Goal: Information Seeking & Learning: Find specific fact

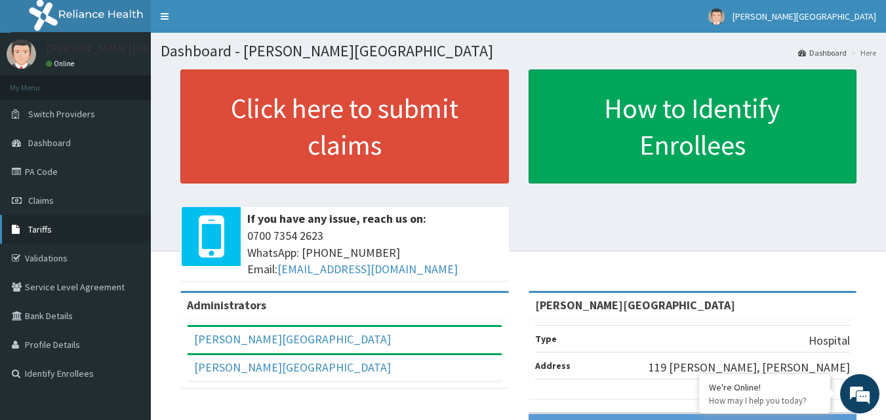
click at [66, 229] on link "Tariffs" at bounding box center [75, 229] width 151 height 29
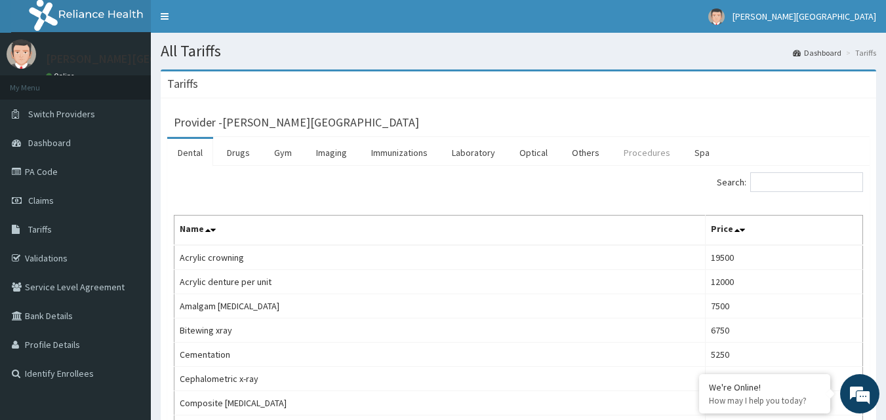
click at [637, 154] on link "Procedures" at bounding box center [647, 153] width 68 height 28
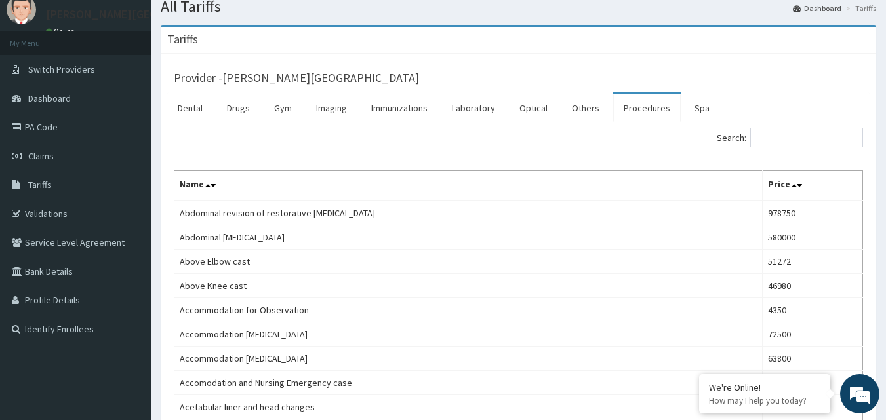
scroll to position [66, 0]
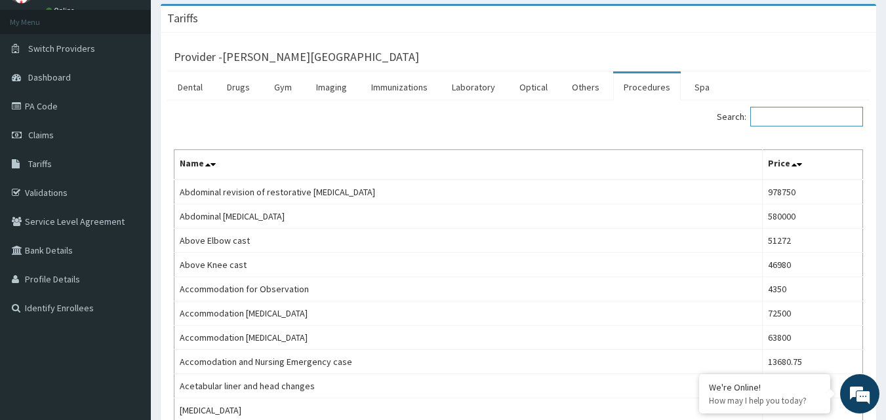
drag, startPoint x: 821, startPoint y: 115, endPoint x: 814, endPoint y: 114, distance: 6.6
click at [821, 115] on input "Search:" at bounding box center [806, 117] width 113 height 20
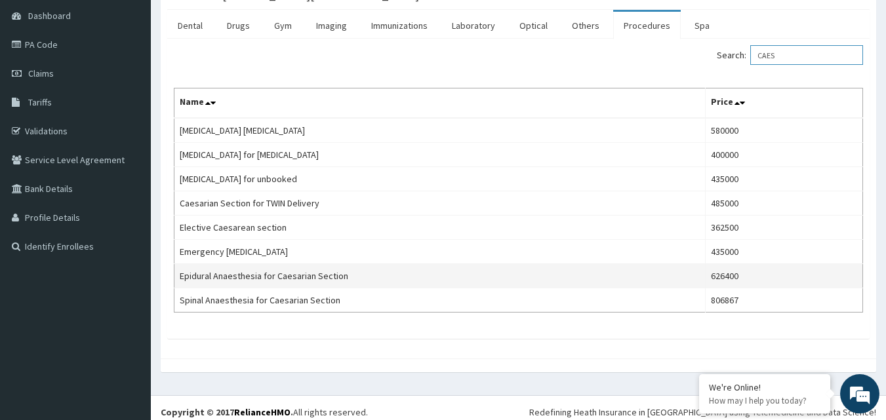
scroll to position [131, 0]
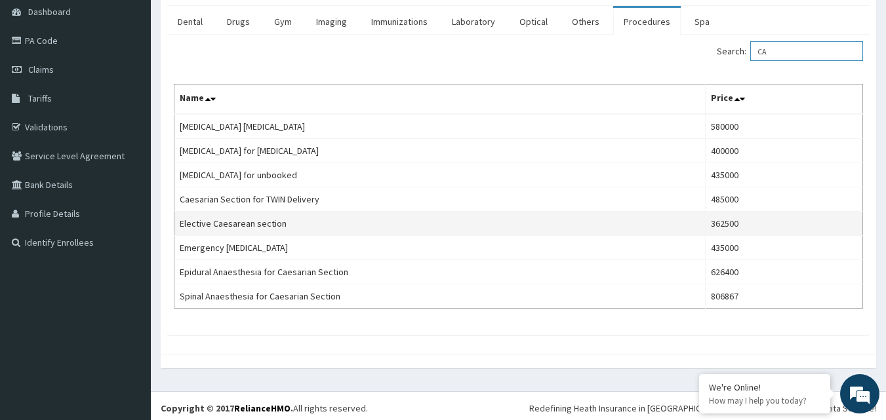
type input "C"
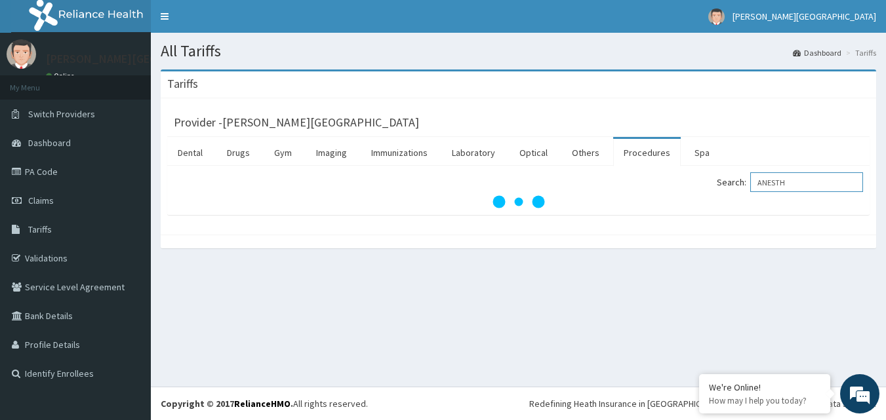
scroll to position [0, 0]
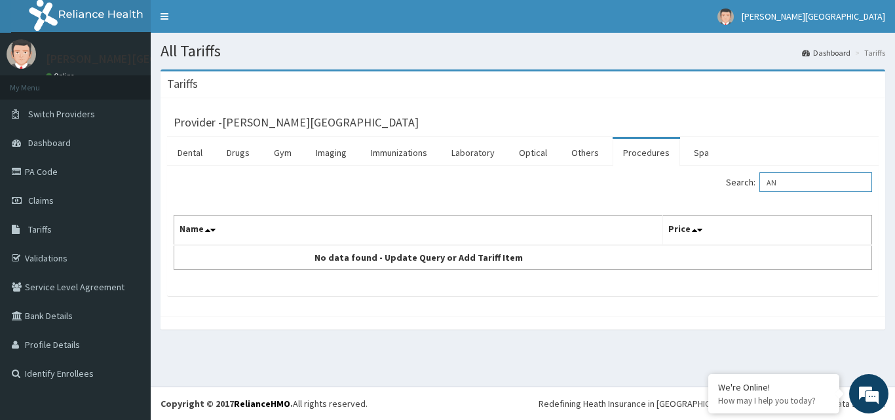
type input "A"
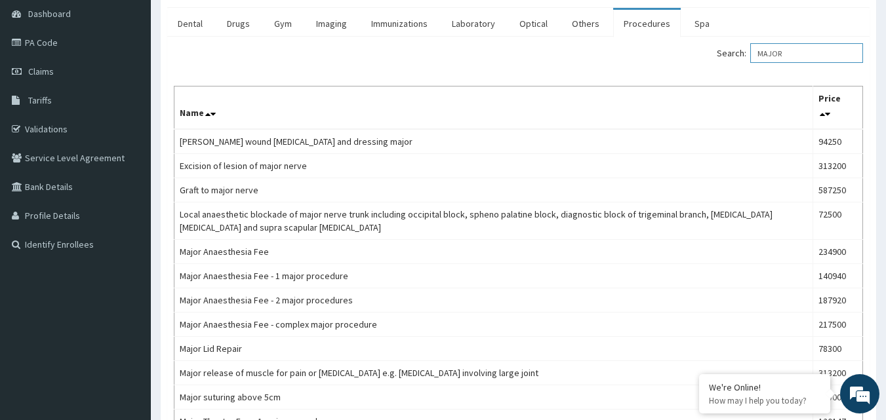
scroll to position [66, 0]
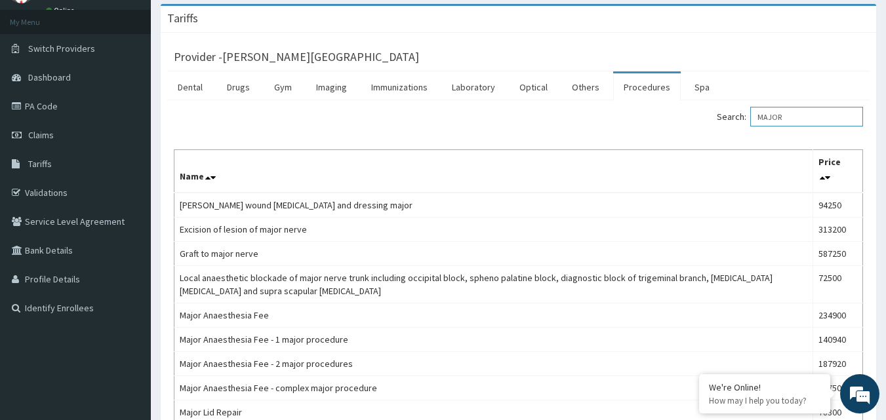
drag, startPoint x: 803, startPoint y: 115, endPoint x: 738, endPoint y: 114, distance: 64.9
click at [738, 114] on label "Search: MAJOR" at bounding box center [790, 117] width 146 height 20
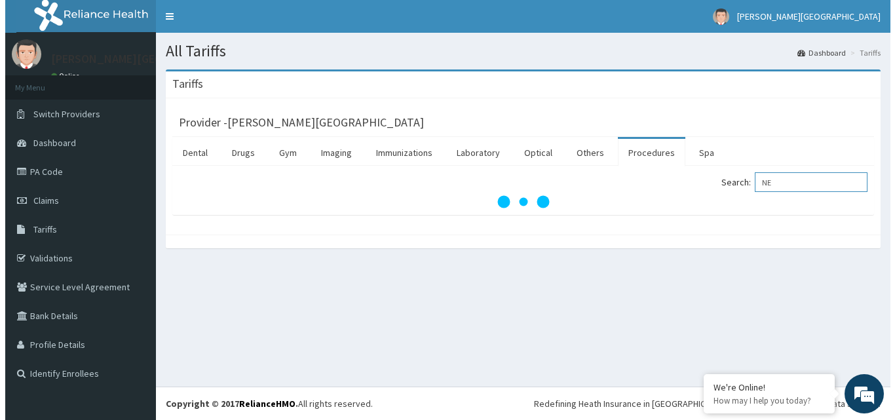
scroll to position [0, 0]
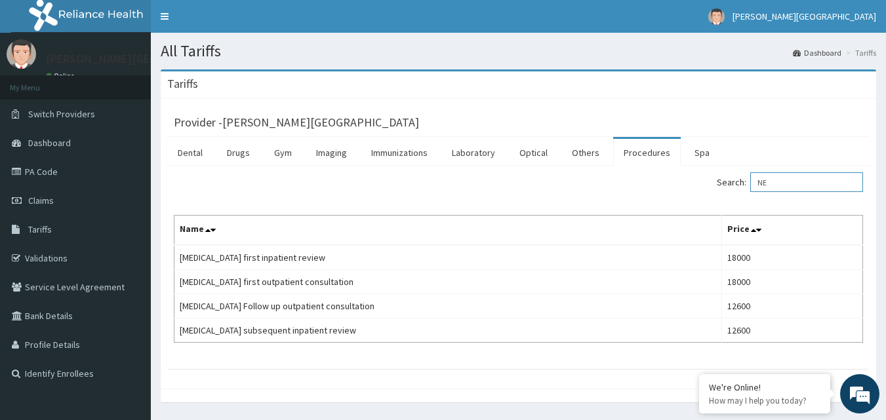
type input "N"
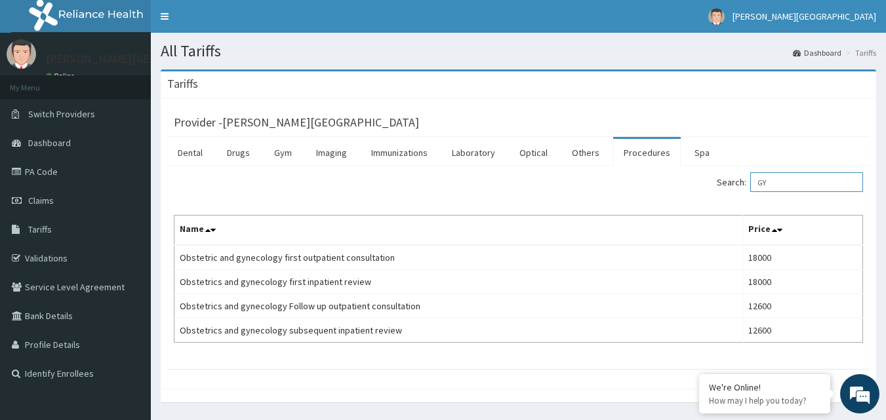
type input "G"
drag, startPoint x: 811, startPoint y: 184, endPoint x: 732, endPoint y: 193, distance: 79.9
click at [732, 193] on div "Search: PRIVATE" at bounding box center [695, 183] width 335 height 23
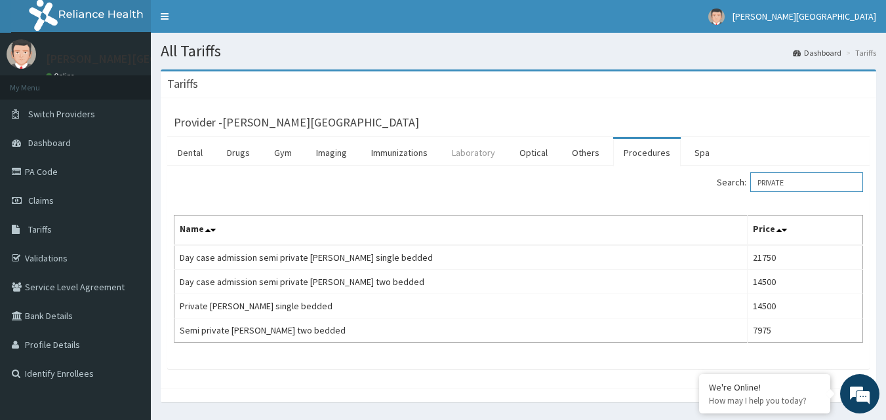
type input "PRIVATE"
click at [478, 152] on link "Laboratory" at bounding box center [473, 153] width 64 height 28
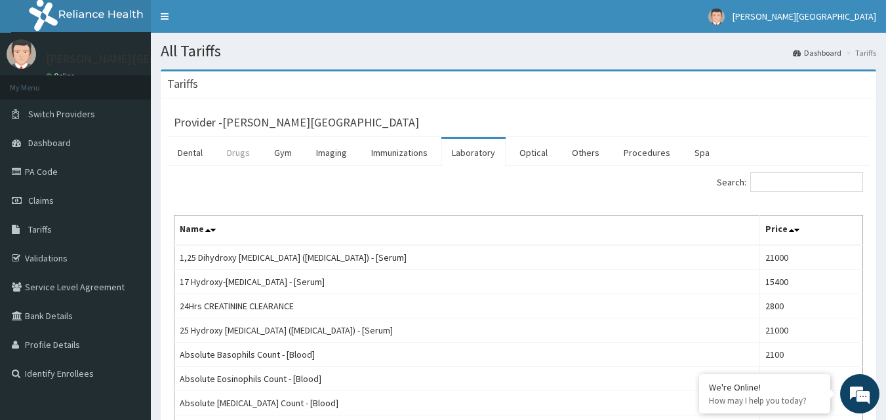
click at [228, 149] on link "Drugs" at bounding box center [238, 153] width 44 height 28
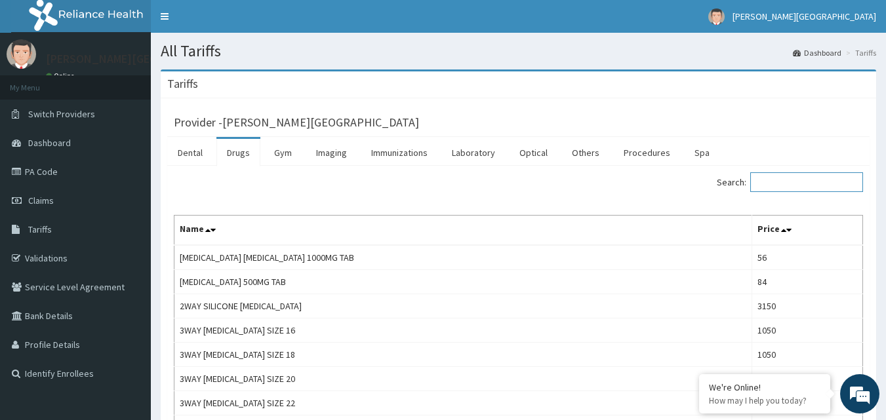
click at [804, 189] on input "Search:" at bounding box center [806, 182] width 113 height 20
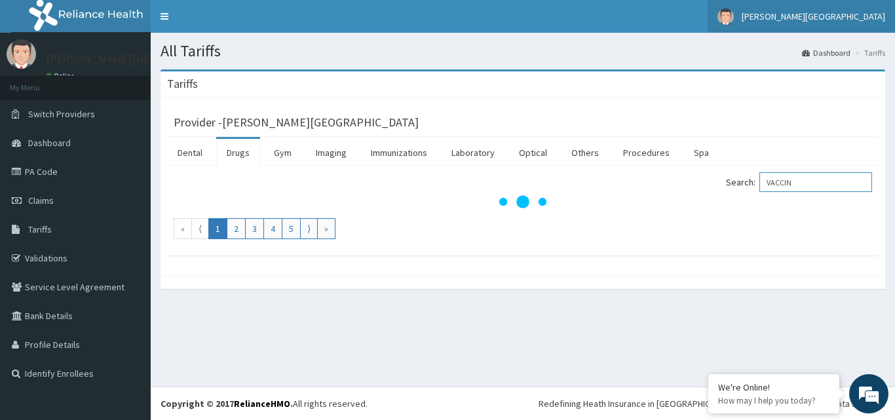
type input "VACCIN"
click at [849, 25] on link "[PERSON_NAME][GEOGRAPHIC_DATA]" at bounding box center [801, 16] width 187 height 33
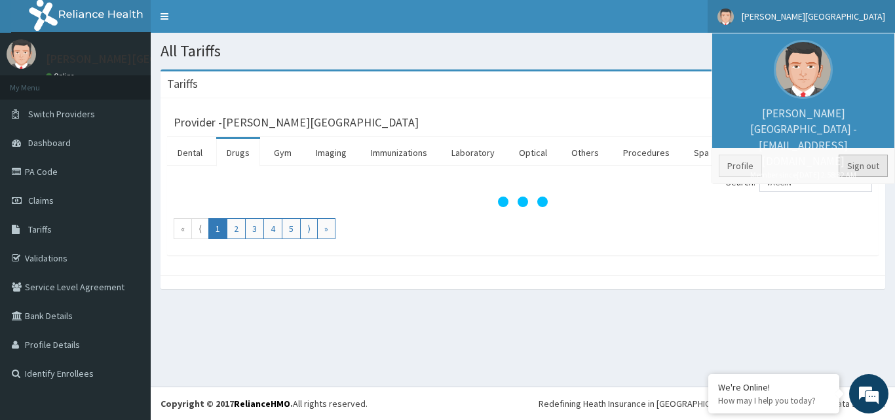
click at [852, 167] on link "Sign out" at bounding box center [863, 166] width 49 height 22
